Goal: Task Accomplishment & Management: Manage account settings

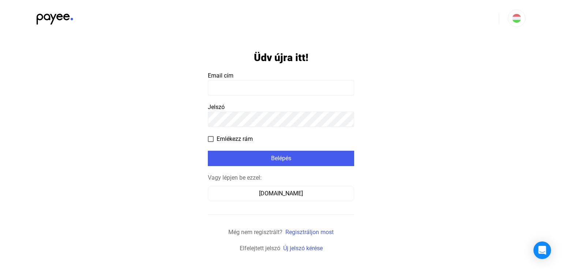
type input "**********"
click at [263, 166] on form "**********" at bounding box center [281, 145] width 146 height 216
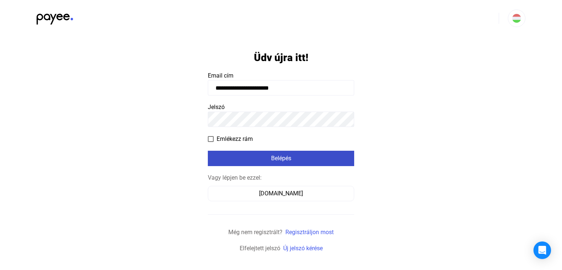
click at [263, 161] on div "Belépés" at bounding box center [281, 158] width 142 height 9
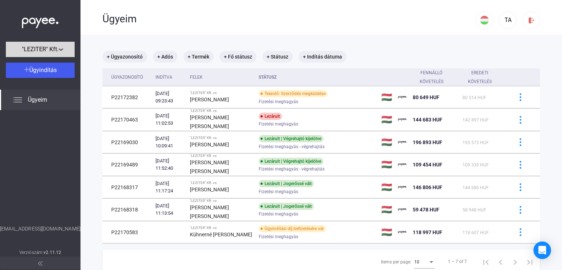
click at [52, 46] on span ""LEZITER" Kft." at bounding box center [40, 49] width 37 height 9
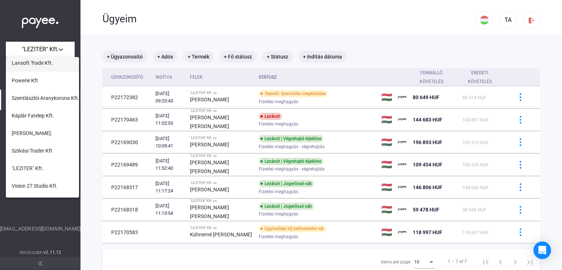
scroll to position [110, 0]
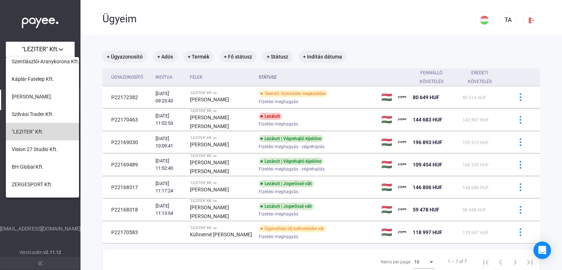
click at [42, 136] on span ""LEZITER" Kft." at bounding box center [28, 131] width 32 height 9
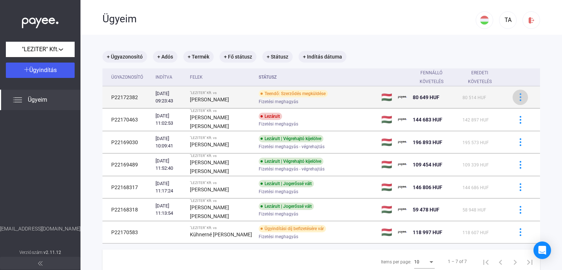
click at [516, 98] on img at bounding box center [520, 97] width 8 height 8
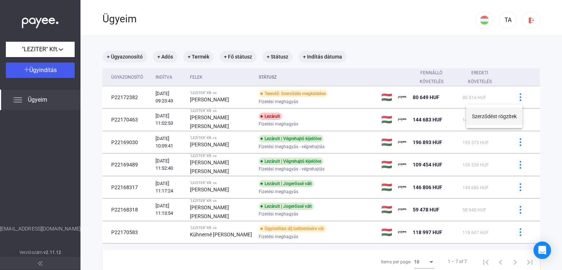
click at [497, 118] on button "Szerződést rögzítek" at bounding box center [494, 117] width 56 height 18
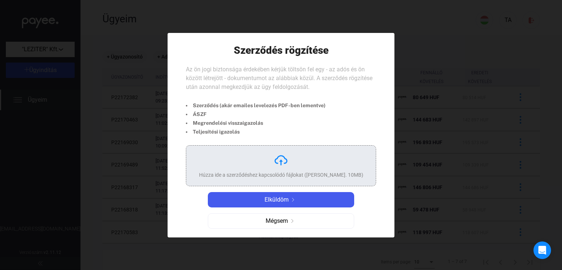
click at [267, 164] on div "Húzza ide a szerződéshez kapcsolódó fájlokat ([PERSON_NAME]. 10MB)" at bounding box center [281, 166] width 164 height 26
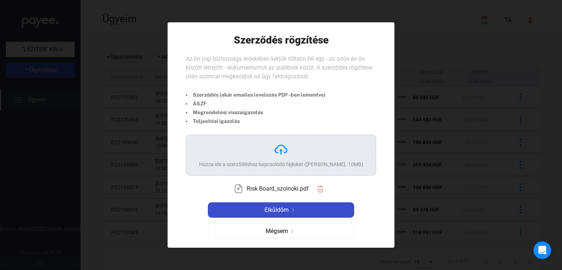
click at [343, 208] on div "Elküldöm" at bounding box center [281, 210] width 142 height 9
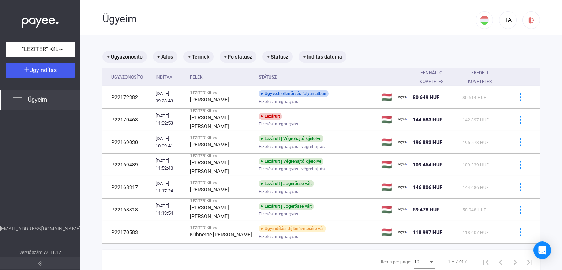
click at [246, 251] on div "Items per page: 10 1 – 7 of 7" at bounding box center [320, 261] width 437 height 24
click at [69, 50] on div ""LEZITER" Kft." at bounding box center [40, 49] width 64 height 9
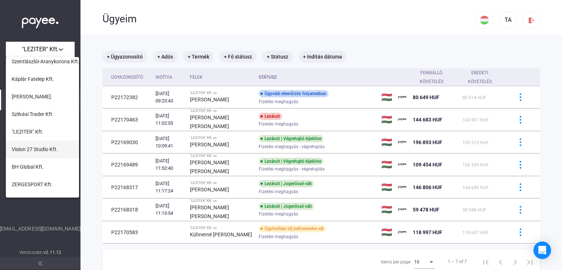
click at [49, 151] on span "Vision 27 Studio Kft." at bounding box center [35, 149] width 46 height 9
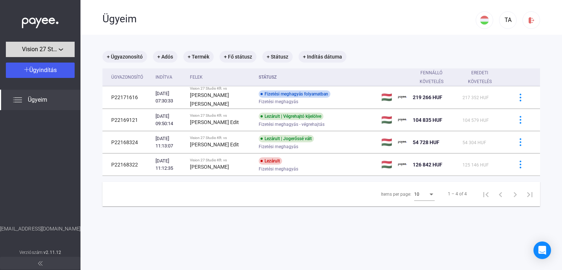
click at [57, 45] on span "Vision 27 Studio Kft." at bounding box center [40, 49] width 37 height 9
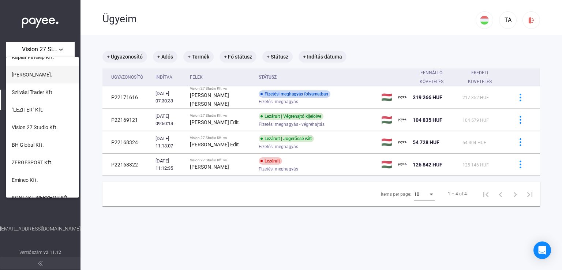
scroll to position [146, 0]
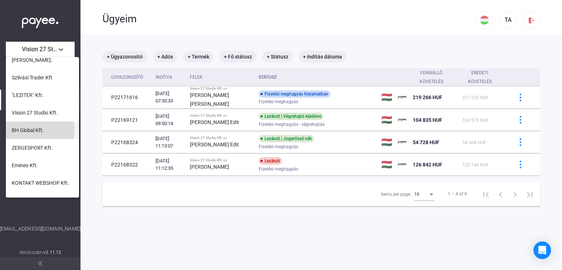
click at [35, 131] on span "BH Global Kft." at bounding box center [28, 130] width 32 height 9
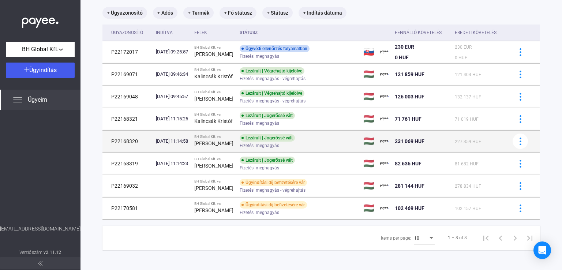
scroll to position [47, 0]
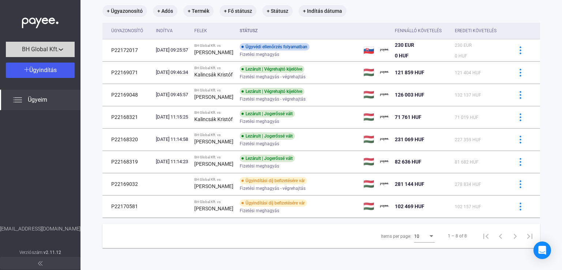
click at [58, 52] on span "BH Global Kft." at bounding box center [40, 49] width 37 height 9
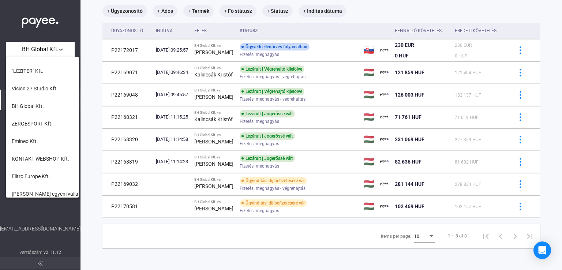
scroll to position [183, 0]
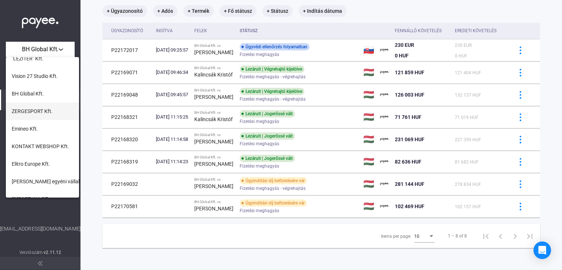
click at [40, 114] on span "ZERGESPORT Kft." at bounding box center [32, 111] width 41 height 9
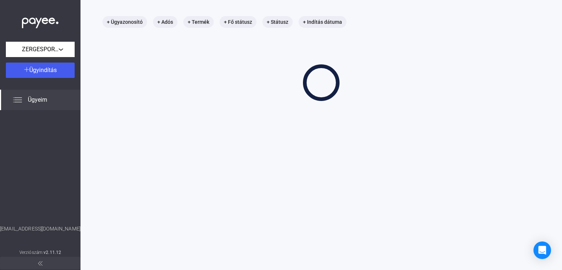
scroll to position [35, 0]
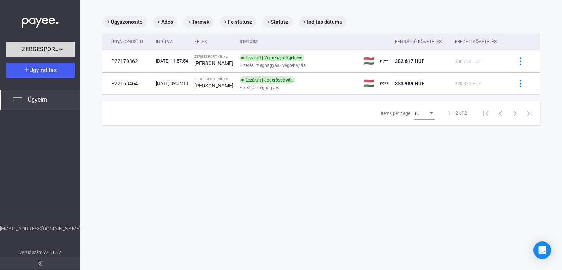
click at [57, 48] on span "ZERGESPORT Kft." at bounding box center [40, 49] width 37 height 9
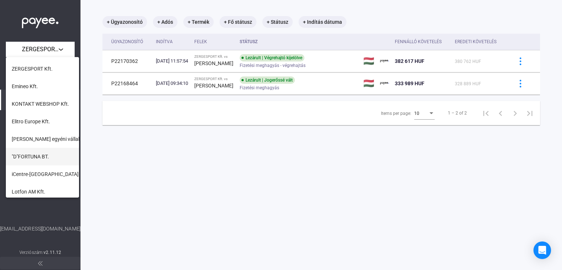
scroll to position [189, 0]
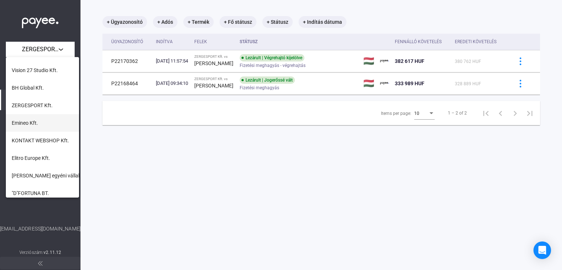
click at [31, 120] on span "Emineo Kft." at bounding box center [25, 122] width 26 height 9
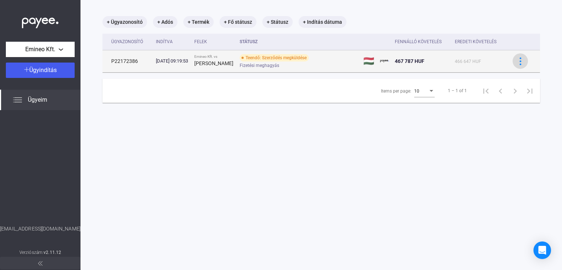
click at [516, 63] on img at bounding box center [520, 61] width 8 height 8
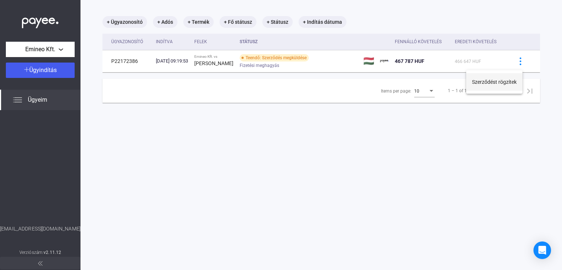
click at [508, 79] on button "Szerződést rögzítek" at bounding box center [494, 82] width 56 height 18
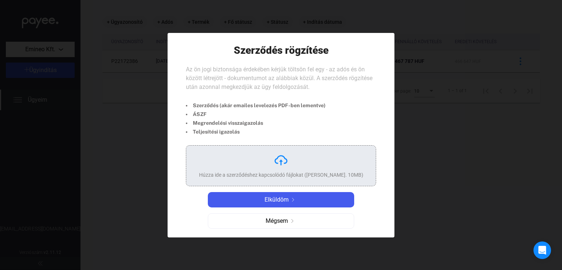
click at [291, 158] on div "Húzza ide a szerződéshez kapcsolódó fájlokat ([PERSON_NAME]. 10MB)" at bounding box center [281, 166] width 164 height 26
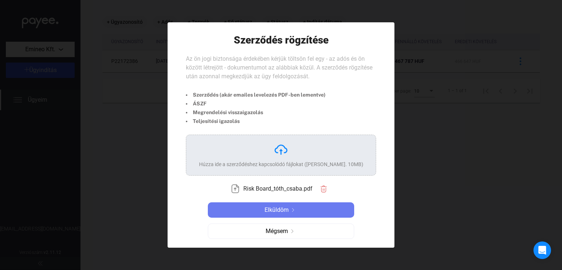
drag, startPoint x: 321, startPoint y: 206, endPoint x: 433, endPoint y: 204, distance: 111.2
click at [323, 207] on div "Elküldöm" at bounding box center [281, 210] width 142 height 9
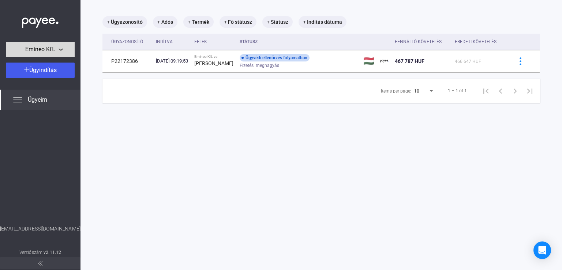
click at [37, 50] on span "Emineo Kft." at bounding box center [40, 49] width 30 height 9
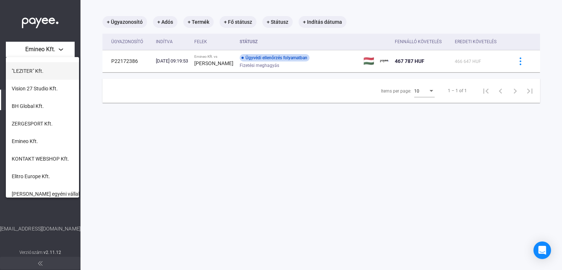
scroll to position [183, 0]
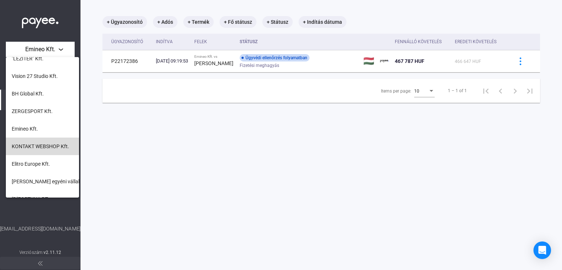
click at [48, 148] on span "KONTAKT WEBSHOP Kft." at bounding box center [40, 146] width 57 height 9
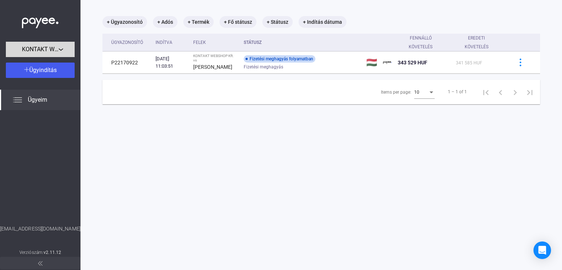
click at [47, 50] on span "KONTAKT WEBSHOP Kft." at bounding box center [40, 49] width 37 height 9
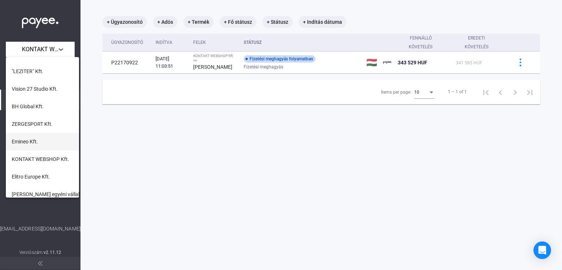
scroll to position [183, 0]
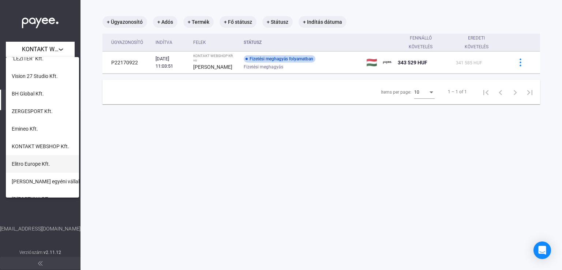
click at [38, 161] on span "Elitro Europe Kft." at bounding box center [31, 163] width 38 height 9
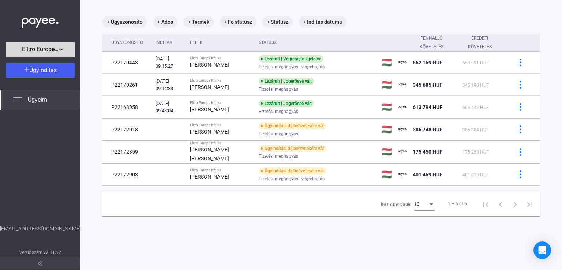
click at [60, 47] on div "Elitro Europe Kft." at bounding box center [40, 49] width 64 height 9
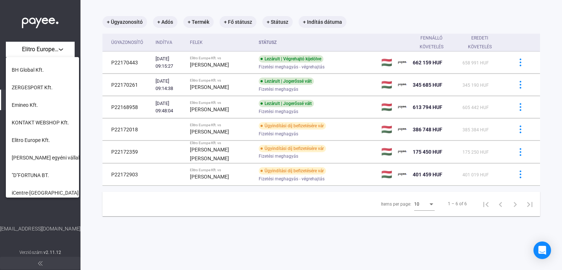
scroll to position [219, 0]
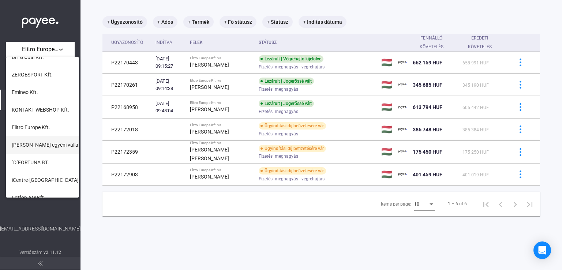
click at [53, 147] on span "[PERSON_NAME] egyéni vállalkozó" at bounding box center [51, 144] width 79 height 9
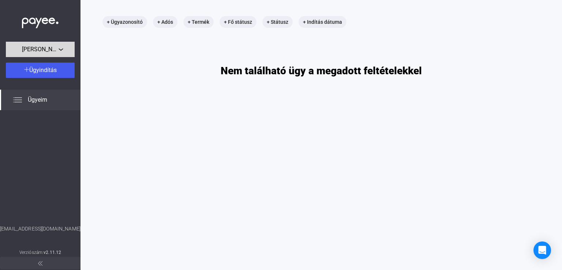
click at [48, 49] on span "[PERSON_NAME] egyéni vállalkozó" at bounding box center [40, 49] width 37 height 9
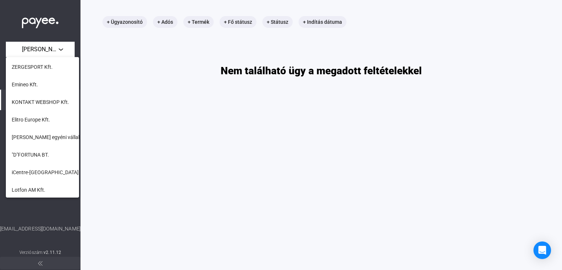
scroll to position [298, 0]
click at [44, 82] on span ""D"FORTUNA BT." at bounding box center [30, 83] width 37 height 9
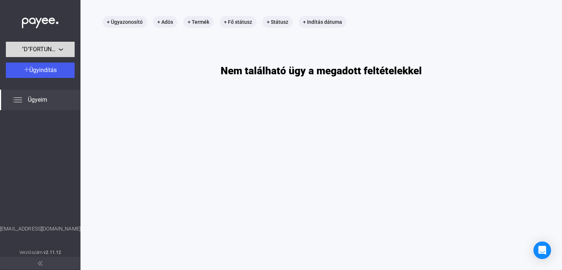
click at [52, 51] on span ""D"FORTUNA BT." at bounding box center [40, 49] width 37 height 9
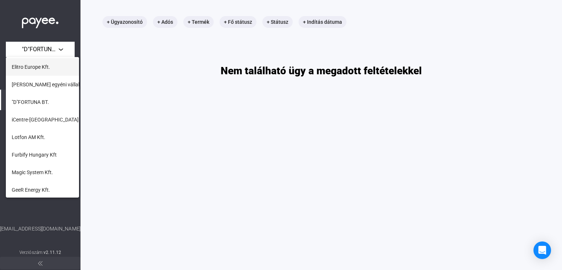
scroll to position [298, 0]
click at [36, 101] on span "iCentre-[GEOGRAPHIC_DATA] Kft." at bounding box center [50, 101] width 76 height 9
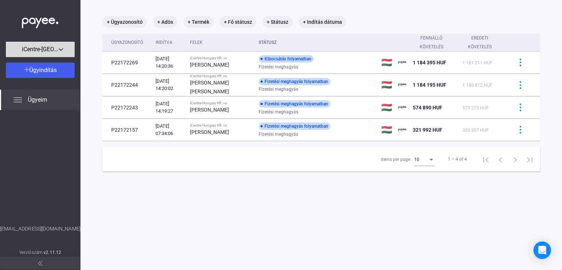
click at [56, 50] on span "iCentre-[GEOGRAPHIC_DATA] Kft." at bounding box center [40, 49] width 37 height 9
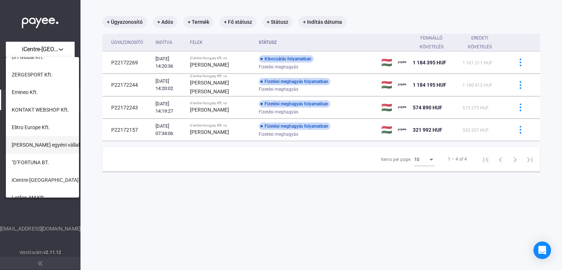
scroll to position [298, 0]
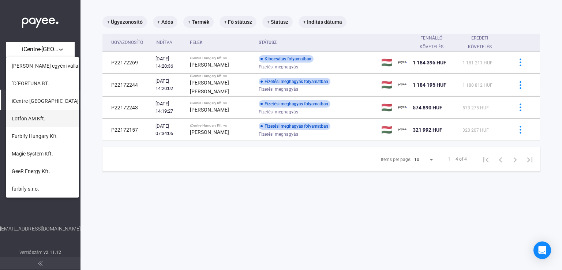
click at [37, 118] on span "Lotfon AM Kft." at bounding box center [29, 118] width 34 height 9
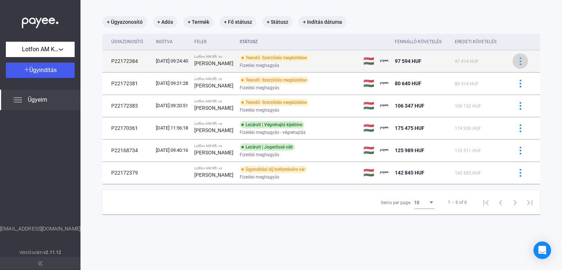
click at [516, 60] on img at bounding box center [520, 61] width 8 height 8
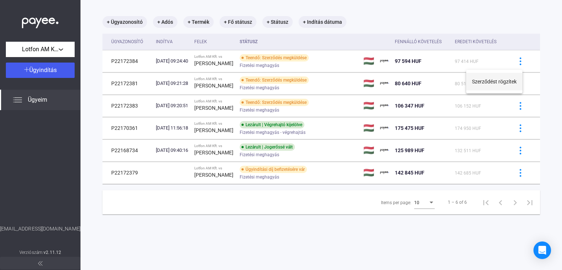
click at [508, 79] on button "Szerződést rögzítek" at bounding box center [494, 82] width 56 height 18
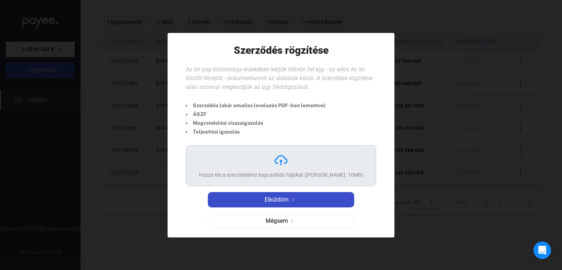
click at [289, 202] on div "Elküldöm" at bounding box center [281, 199] width 142 height 9
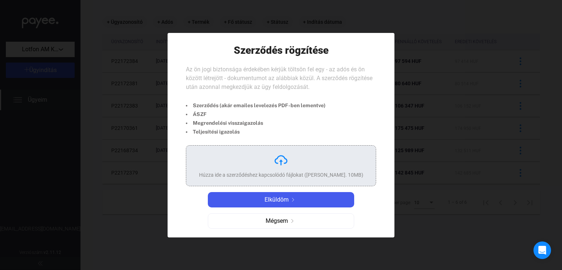
click at [293, 177] on div "Húzza ide a szerződéshez kapcsolódó fájlokat ([PERSON_NAME]. 10MB)" at bounding box center [281, 174] width 164 height 7
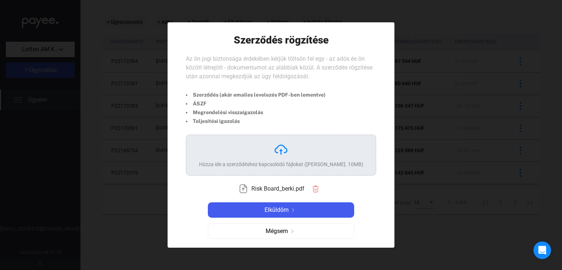
drag, startPoint x: 310, startPoint y: 212, endPoint x: 411, endPoint y: 240, distance: 104.0
click at [316, 212] on div "Elküldöm" at bounding box center [281, 210] width 142 height 9
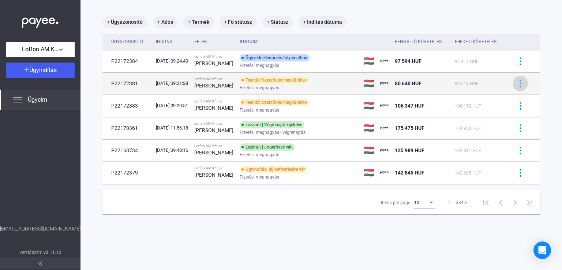
click at [516, 85] on img at bounding box center [520, 84] width 8 height 8
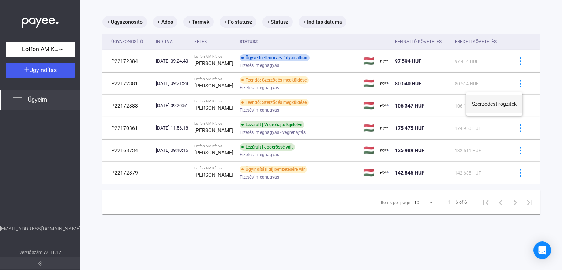
click at [495, 102] on button "Szerződést rögzítek" at bounding box center [494, 104] width 56 height 18
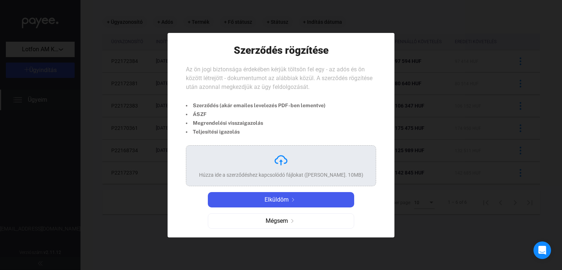
click at [389, 135] on div "Szerződés rögzítése Az ön jogi biztonsága érdekében kérjük töltsön fel egy - az…" at bounding box center [280, 135] width 227 height 204
click at [436, 128] on div at bounding box center [281, 135] width 562 height 270
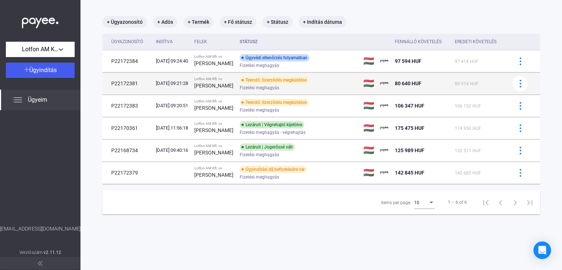
click at [298, 86] on div "Teendő: Szerződés megküldése Fizetési meghagyás" at bounding box center [298, 83] width 117 height 14
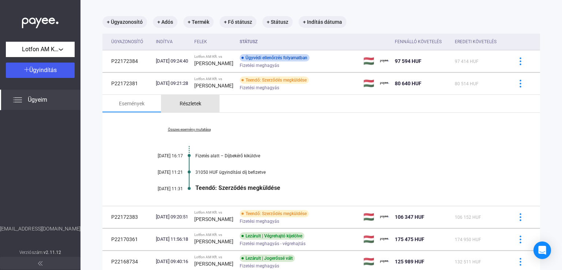
click at [184, 103] on div "Részletek" at bounding box center [191, 103] width 22 height 9
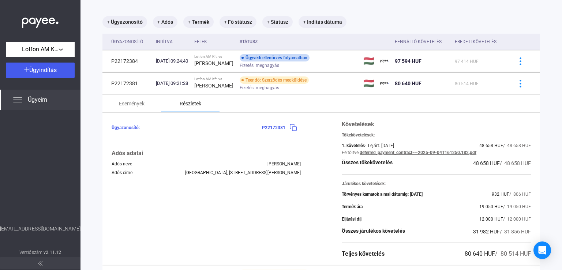
scroll to position [71, 0]
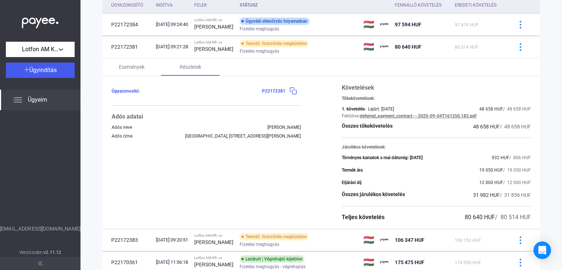
click at [430, 116] on link "deferred_payment_contract---2025-09-04T161250.182.pdf" at bounding box center [417, 115] width 117 height 5
click at [139, 68] on div "Események" at bounding box center [132, 67] width 26 height 9
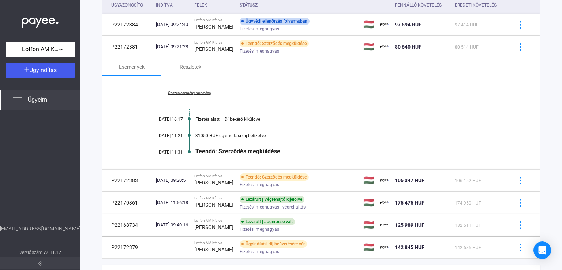
click at [199, 92] on link "Összes esemény mutatása" at bounding box center [189, 93] width 100 height 4
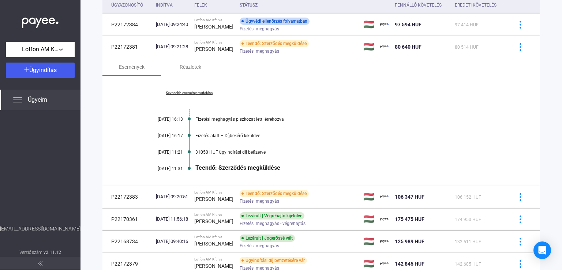
click at [199, 95] on link "Kevesebb esemény mutatása" at bounding box center [189, 93] width 100 height 4
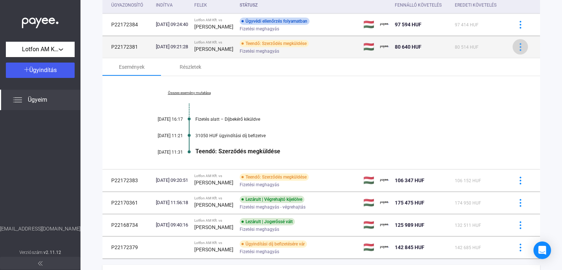
click at [516, 44] on img at bounding box center [520, 47] width 8 height 8
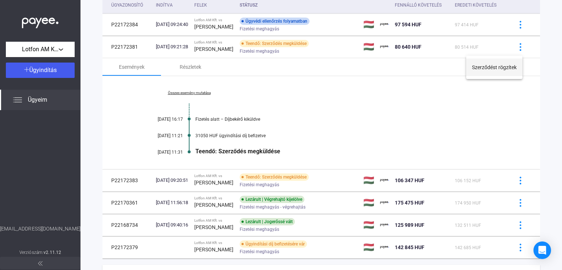
click at [506, 69] on button "Szerződést rögzítek" at bounding box center [494, 68] width 56 height 18
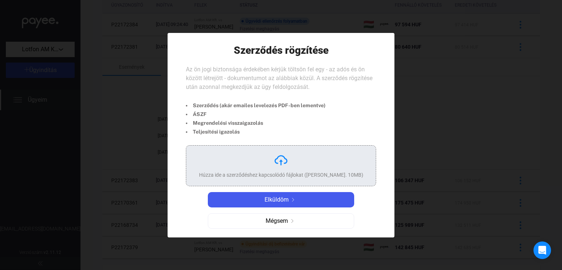
click at [317, 168] on div "Húzza ide a szerződéshez kapcsolódó fájlokat ([PERSON_NAME]. 10MB)" at bounding box center [281, 166] width 164 height 26
click at [297, 175] on div "Húzza ide a szerződéshez kapcsolódó fájlokat ([PERSON_NAME]. 10MB)" at bounding box center [281, 174] width 164 height 7
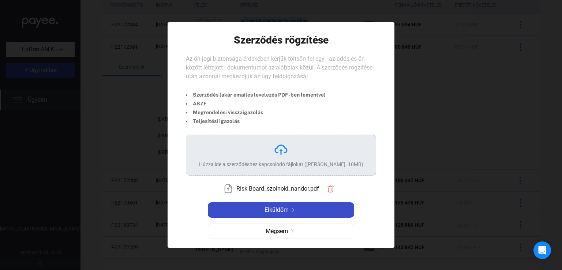
click at [318, 213] on div "Elküldöm" at bounding box center [281, 210] width 142 height 9
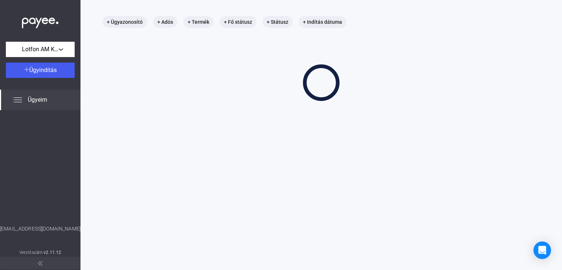
scroll to position [35, 0]
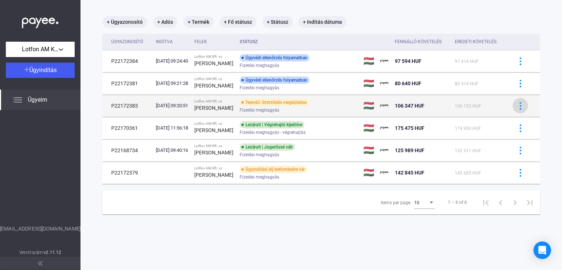
click at [516, 108] on img at bounding box center [520, 106] width 8 height 8
click at [513, 108] on div at bounding box center [281, 135] width 562 height 270
click at [321, 101] on div "Teendő: Szerződés megküldése Fizetési meghagyás" at bounding box center [298, 106] width 117 height 14
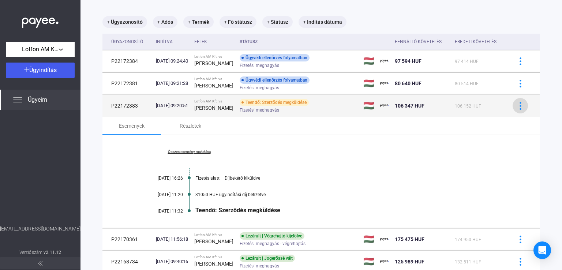
click at [516, 107] on img at bounding box center [520, 106] width 8 height 8
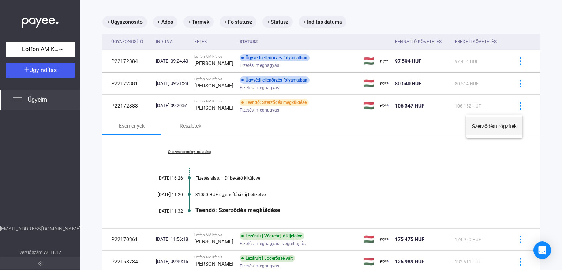
click at [488, 125] on button "Szerződést rögzítek" at bounding box center [494, 126] width 56 height 18
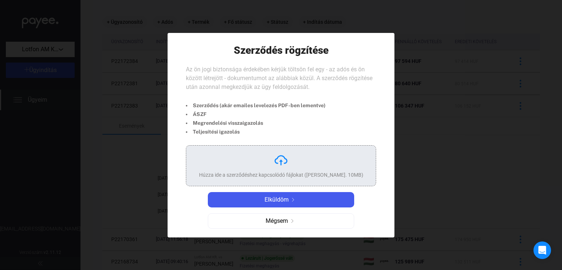
click at [280, 173] on div "Húzza ide a szerződéshez kapcsolódó fájlokat ([PERSON_NAME]. 10MB)" at bounding box center [281, 174] width 164 height 7
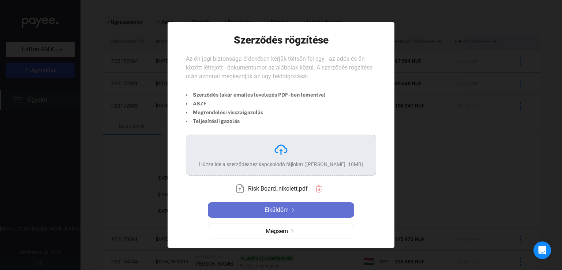
click at [324, 212] on div "Elküldöm" at bounding box center [281, 210] width 142 height 9
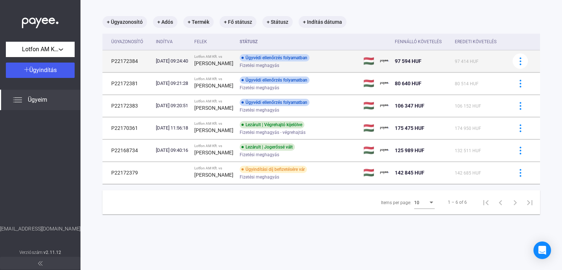
click at [356, 65] on div "Fizetési meghagyás" at bounding box center [298, 65] width 117 height 5
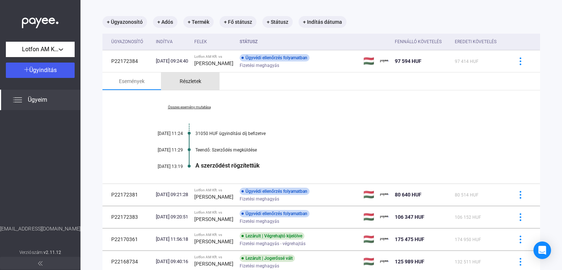
click at [192, 80] on div "Részletek" at bounding box center [191, 81] width 22 height 9
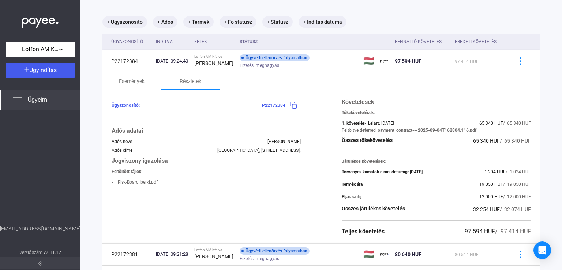
click at [413, 131] on link "deferred_payment_contract---2025-09-04T162804.116.pdf" at bounding box center [417, 130] width 117 height 5
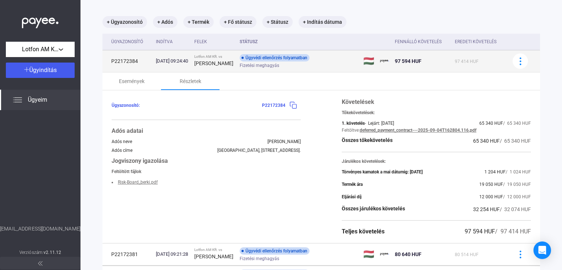
click at [351, 55] on div "Ügyvédi ellenőrzés folyamatban Fizetési meghagyás" at bounding box center [298, 61] width 117 height 14
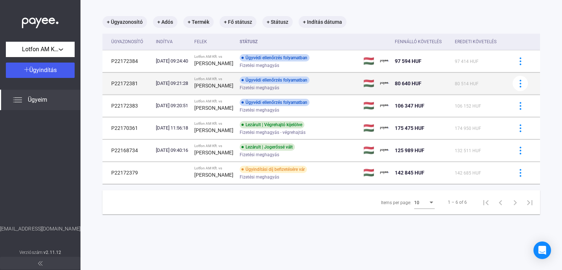
drag, startPoint x: 143, startPoint y: 86, endPoint x: 110, endPoint y: 86, distance: 32.9
click at [110, 86] on td "P22172381" at bounding box center [127, 83] width 50 height 22
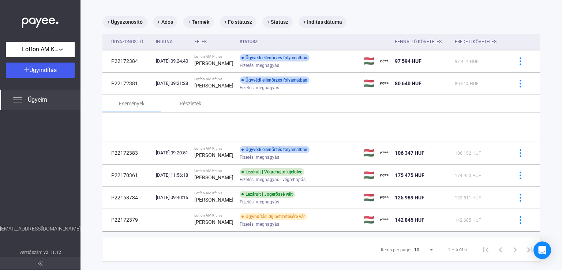
copy td "P22172381"
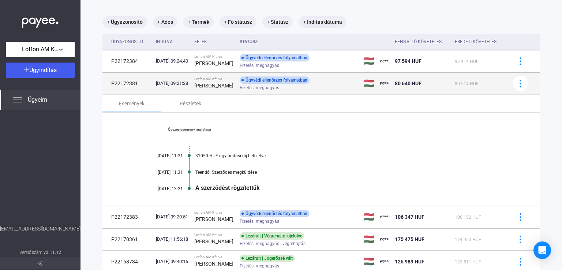
click at [234, 81] on div "Lotfon AM Kft. vs" at bounding box center [213, 79] width 39 height 4
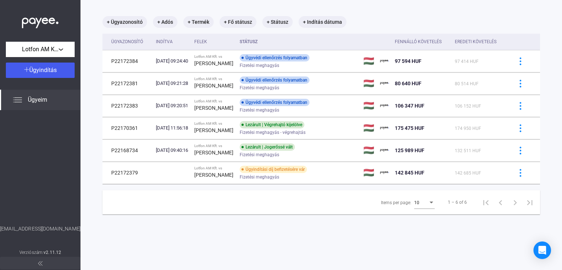
click at [298, 239] on main "+ Ügyazonosító + Adós + Termék + Fő státusz + Státusz + Indítás dátuma Ügyazono…" at bounding box center [320, 135] width 481 height 270
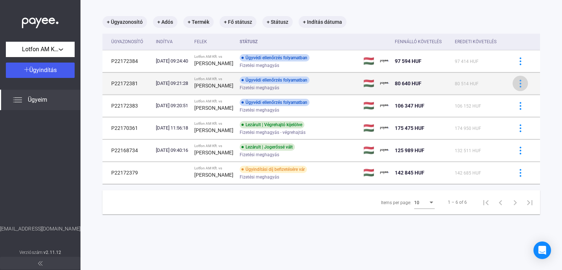
click at [520, 84] on div at bounding box center [519, 84] width 11 height 8
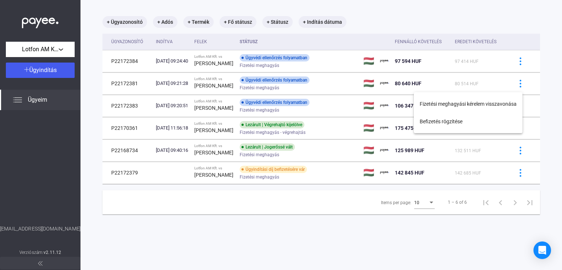
click at [310, 87] on div at bounding box center [281, 135] width 562 height 270
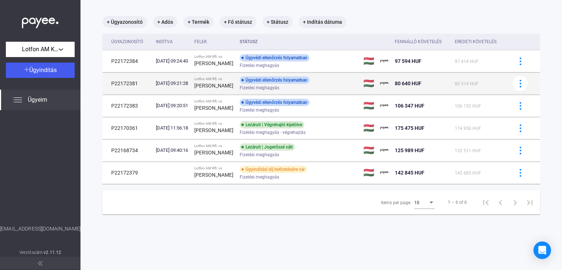
click at [253, 80] on div "Ügyvédi ellenőrzés folyamatban" at bounding box center [275, 79] width 70 height 7
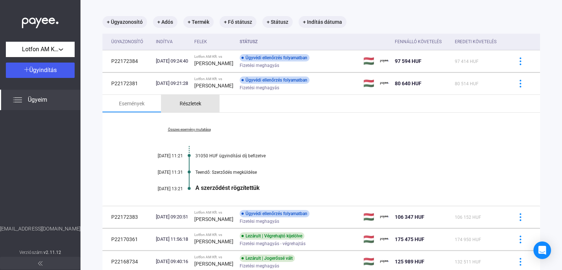
click at [193, 103] on div "Részletek" at bounding box center [191, 103] width 22 height 9
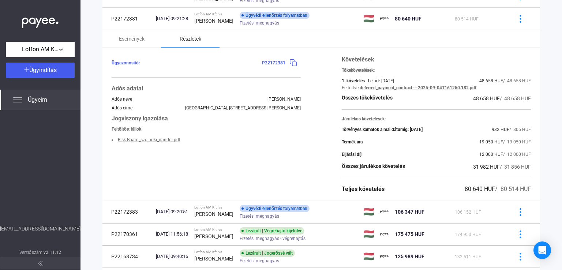
scroll to position [108, 0]
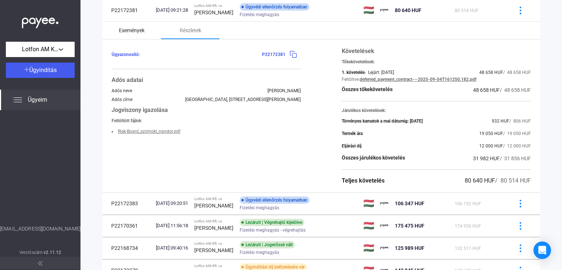
click at [137, 33] on div "Események" at bounding box center [132, 30] width 26 height 9
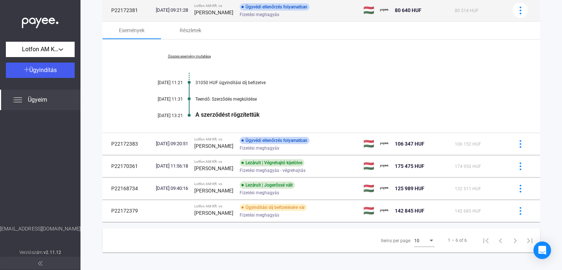
click at [208, 15] on strong "[PERSON_NAME]" at bounding box center [213, 13] width 39 height 6
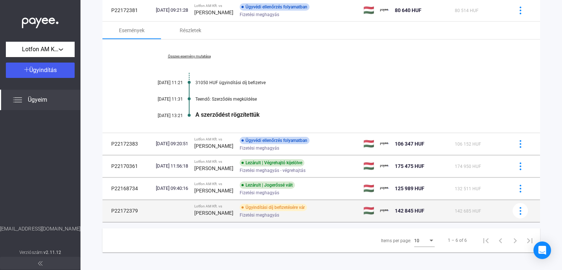
scroll to position [35, 0]
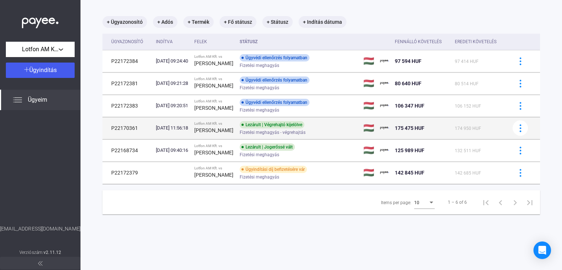
click at [274, 131] on span "Fizetési meghagyás - végrehajtás" at bounding box center [273, 132] width 66 height 9
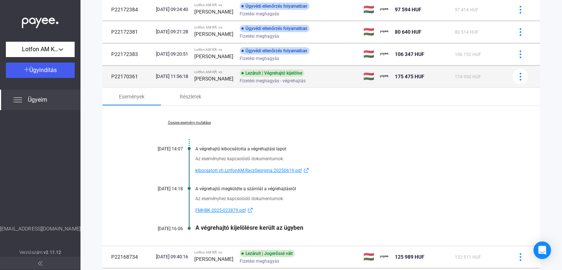
scroll to position [108, 0]
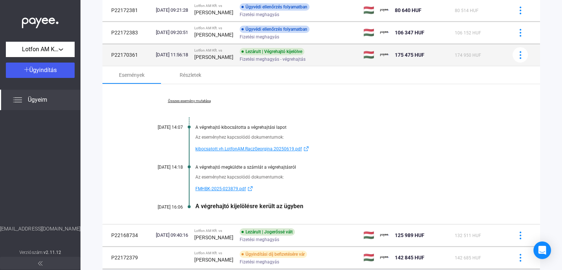
click at [271, 60] on span "Fizetési meghagyás - végrehajtás" at bounding box center [273, 59] width 66 height 9
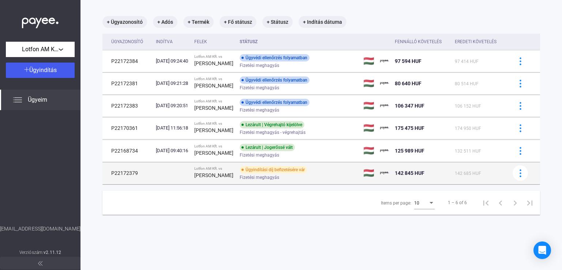
scroll to position [35, 0]
click at [298, 175] on div "Fizetési meghagyás" at bounding box center [298, 176] width 117 height 5
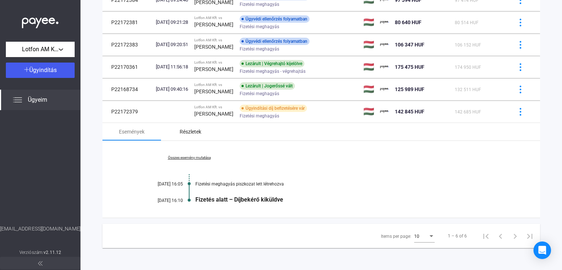
click at [192, 132] on div "Részletek" at bounding box center [191, 131] width 22 height 9
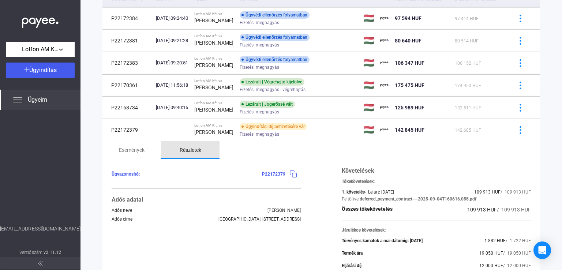
scroll to position [97, 0]
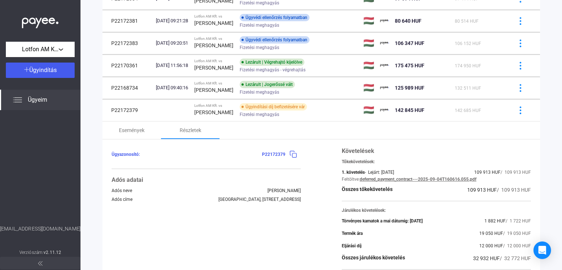
click at [441, 173] on div "1. követelés - Lejárt: [DATE] 109 913 HUF / 109 913 HUF" at bounding box center [436, 172] width 189 height 9
click at [439, 179] on link "deferred_payment_contract---2025-09-04T160616.055.pdf" at bounding box center [417, 179] width 117 height 5
click at [67, 49] on div "Lotfon AM Kft." at bounding box center [40, 49] width 64 height 9
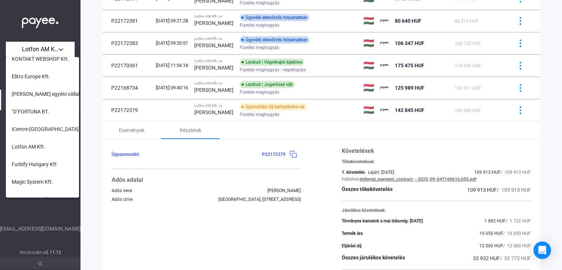
scroll to position [293, 0]
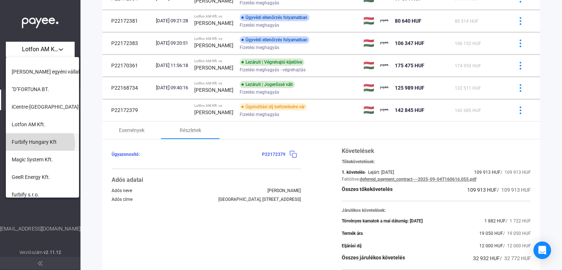
click at [39, 143] on span "Furbify Hungary Kft" at bounding box center [34, 141] width 45 height 9
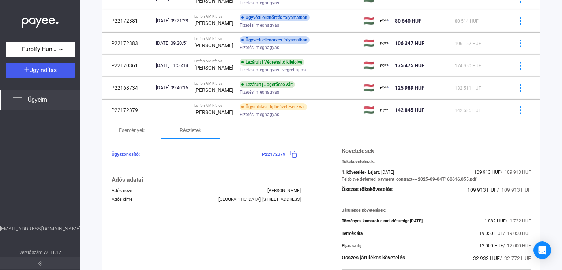
scroll to position [35, 0]
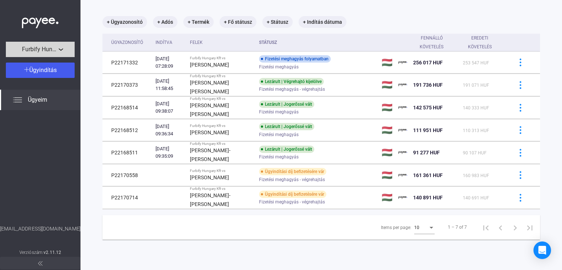
click at [64, 55] on button "Furbify Hungary Kft" at bounding box center [40, 49] width 69 height 15
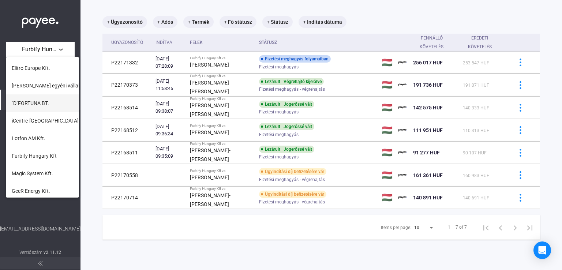
scroll to position [298, 0]
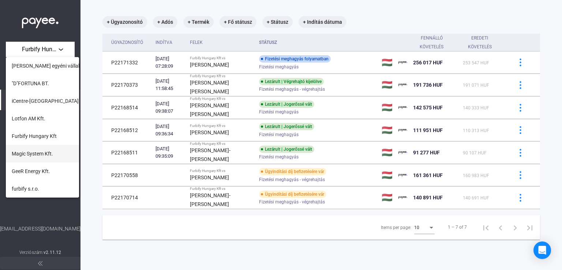
click at [44, 156] on span "Magic System Kft." at bounding box center [32, 153] width 41 height 9
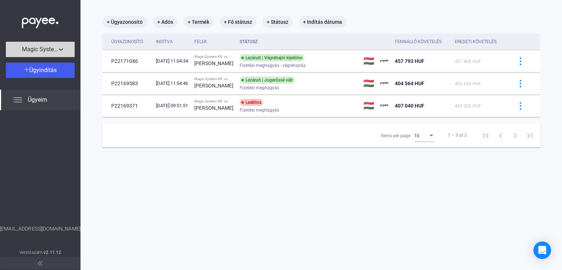
click at [61, 52] on div "Magic System Kft." at bounding box center [40, 49] width 64 height 9
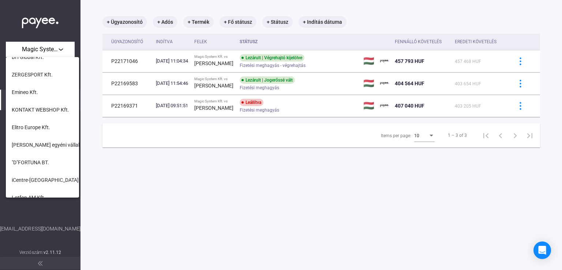
scroll to position [298, 0]
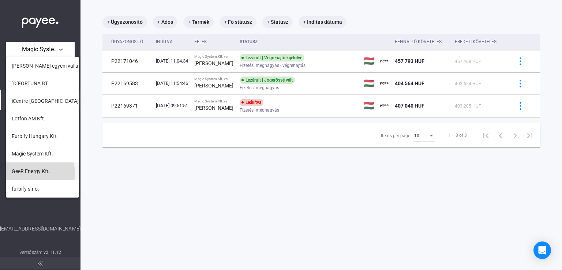
click at [38, 173] on span "GeeR Energy Kft." at bounding box center [31, 171] width 38 height 9
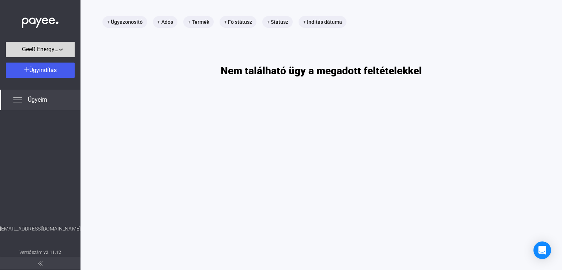
click at [60, 49] on div "GeeR Energy Kft." at bounding box center [40, 49] width 64 height 9
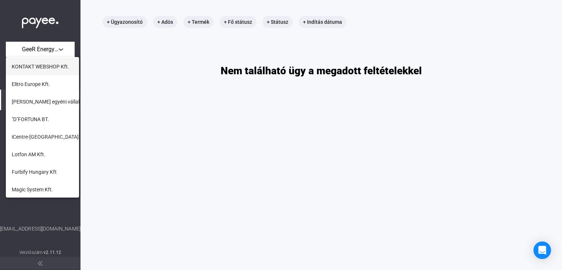
scroll to position [298, 0]
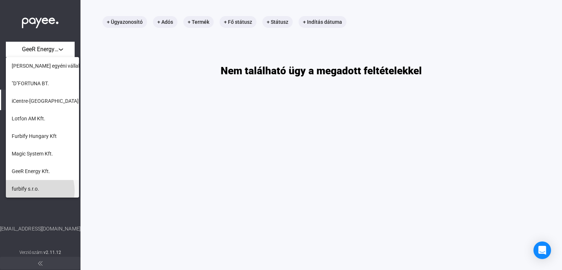
click at [31, 191] on span "furbify s.r.o." at bounding box center [25, 188] width 27 height 9
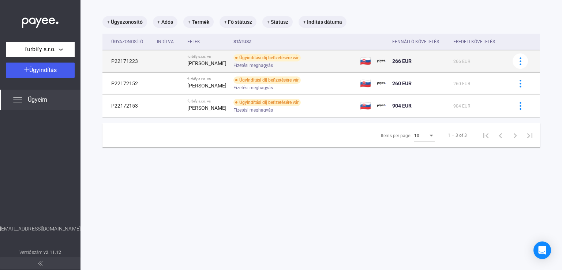
click at [227, 63] on div "[PERSON_NAME]" at bounding box center [207, 63] width 41 height 9
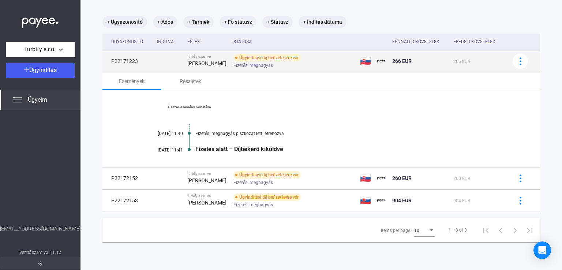
click at [227, 63] on div "[PERSON_NAME]" at bounding box center [207, 63] width 41 height 9
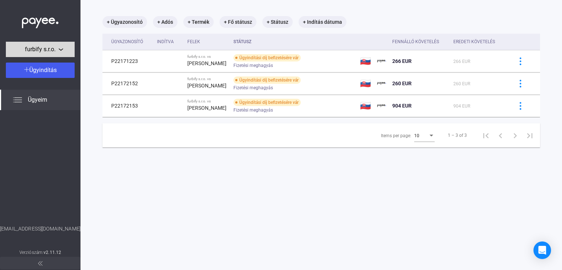
click at [66, 50] on div "furbify s.r.o." at bounding box center [40, 49] width 64 height 9
